Goal: Transaction & Acquisition: Purchase product/service

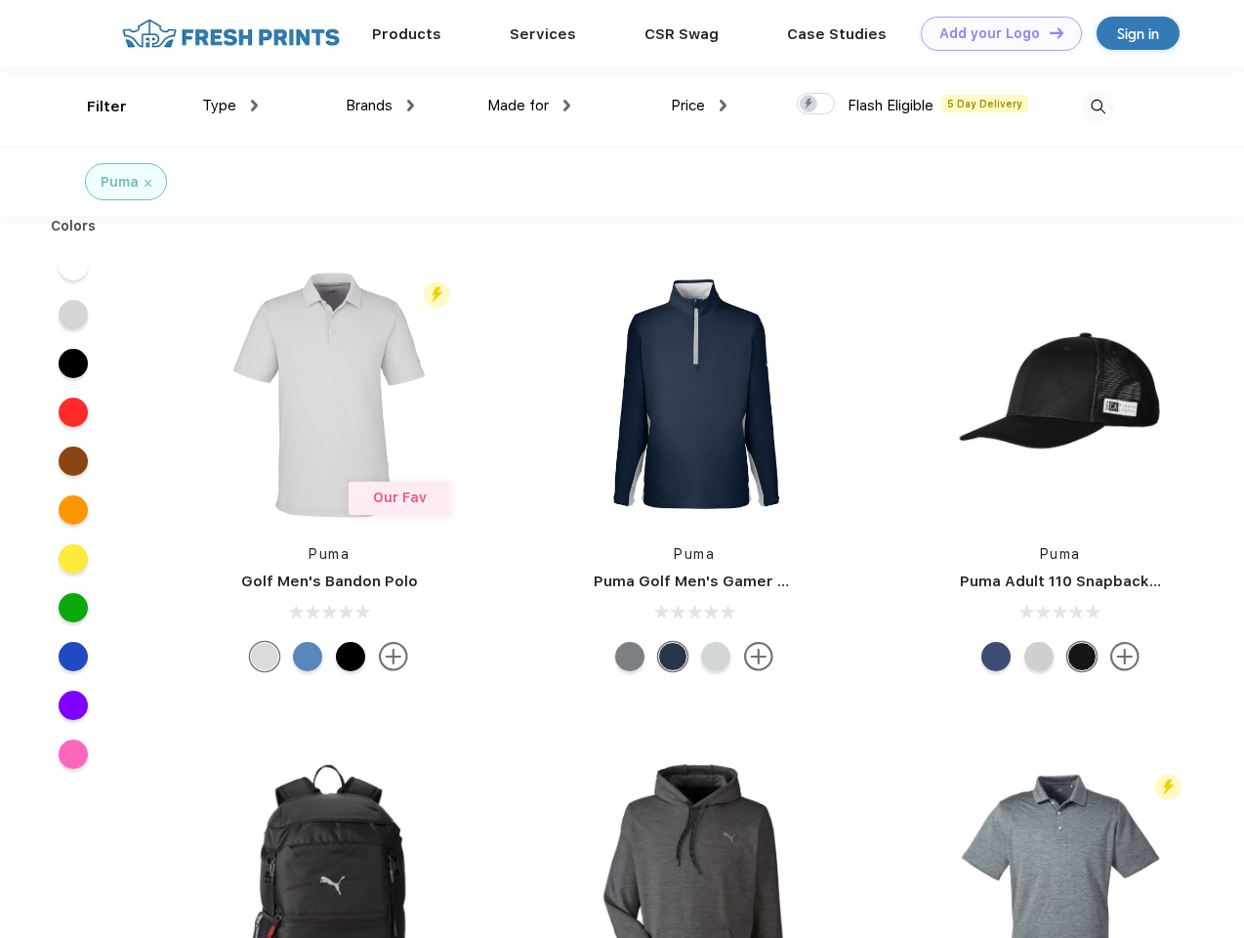
click at [994, 33] on link "Add your Logo Design Tool" at bounding box center [1001, 34] width 161 height 34
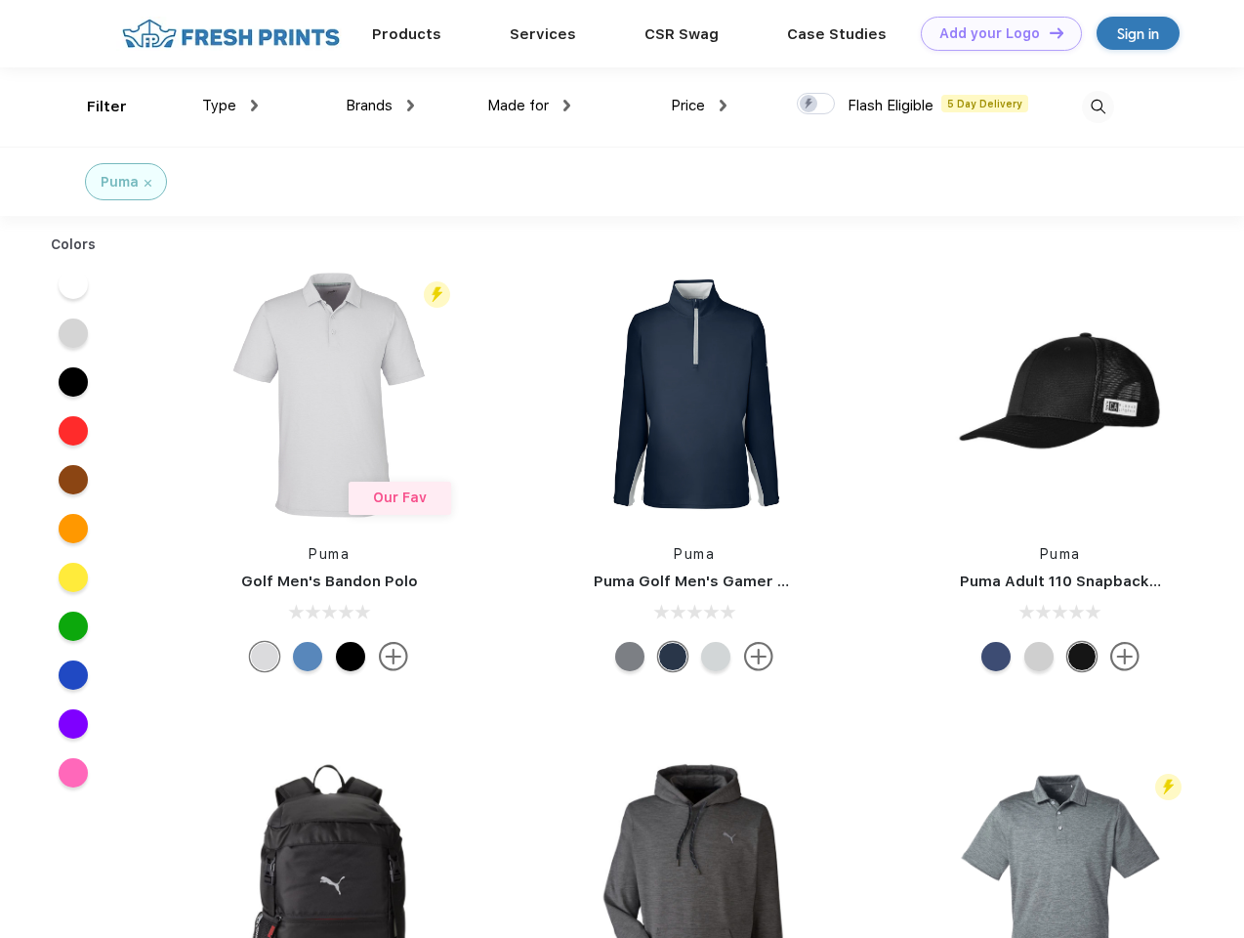
click at [0, 0] on div "Design Tool" at bounding box center [0, 0] width 0 height 0
click at [1048, 32] on link "Add your Logo Design Tool" at bounding box center [1001, 34] width 161 height 34
click at [94, 106] on div "Filter" at bounding box center [107, 107] width 40 height 22
click at [231, 105] on span "Type" at bounding box center [219, 106] width 34 height 18
click at [380, 105] on span "Brands" at bounding box center [369, 106] width 47 height 18
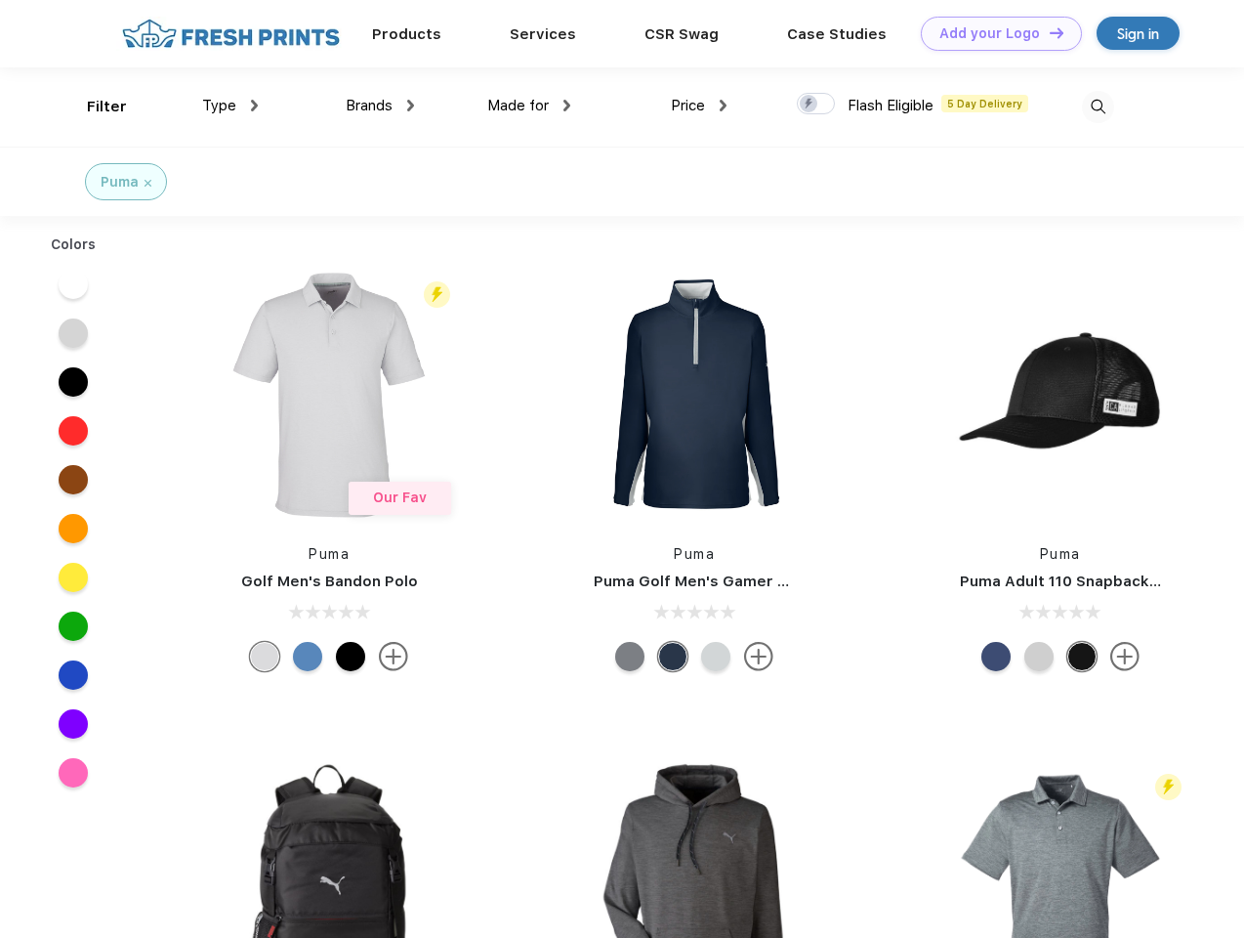
click at [529, 105] on span "Made for" at bounding box center [518, 106] width 62 height 18
click at [699, 105] on span "Price" at bounding box center [688, 106] width 34 height 18
click at [817, 105] on div at bounding box center [816, 103] width 38 height 21
click at [810, 105] on input "checkbox" at bounding box center [803, 98] width 13 height 13
click at [1098, 106] on img at bounding box center [1098, 107] width 32 height 32
